Goal: Check status

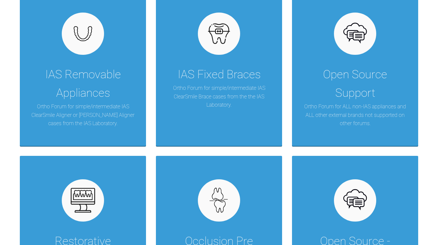
scroll to position [173, 0]
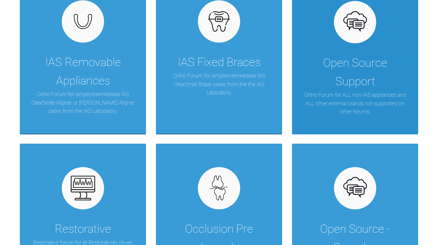
click at [345, 77] on div "Open Source Support" at bounding box center [355, 72] width 106 height 37
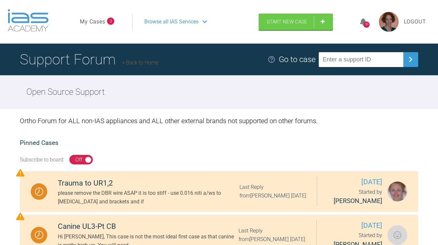
click at [94, 18] on link "My Cases" at bounding box center [92, 22] width 25 height 9
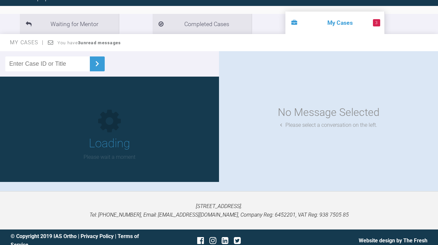
scroll to position [63, 0]
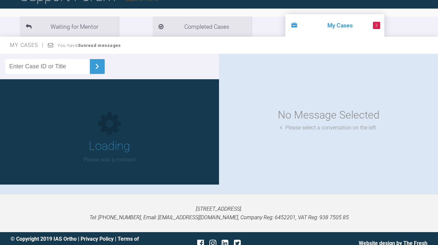
click at [106, 49] on div "My Cases You have 3 unread messages" at bounding box center [219, 45] width 438 height 17
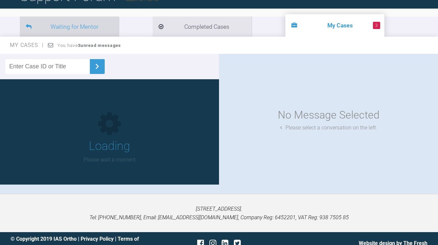
click at [86, 26] on li "Waiting for Mentor" at bounding box center [69, 27] width 99 height 20
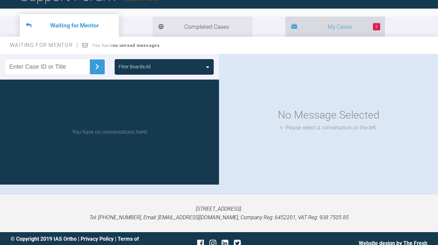
click at [286, 24] on li "3 My Cases" at bounding box center [335, 27] width 99 height 20
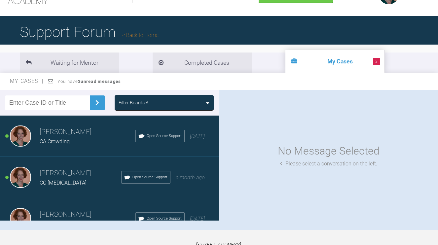
scroll to position [37, 0]
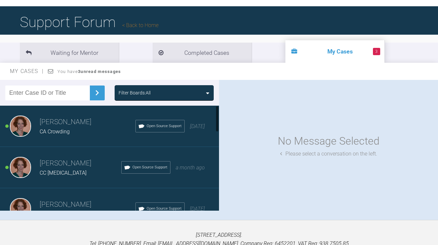
click at [67, 125] on h3 "[PERSON_NAME]" at bounding box center [88, 122] width 96 height 11
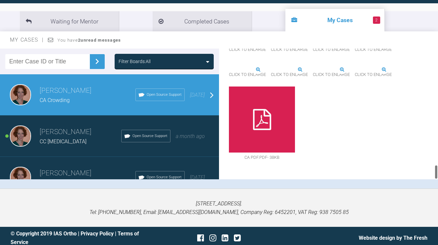
scroll to position [1029, 0]
click at [260, 110] on icon at bounding box center [262, 119] width 18 height 21
